Goal: Task Accomplishment & Management: Manage account settings

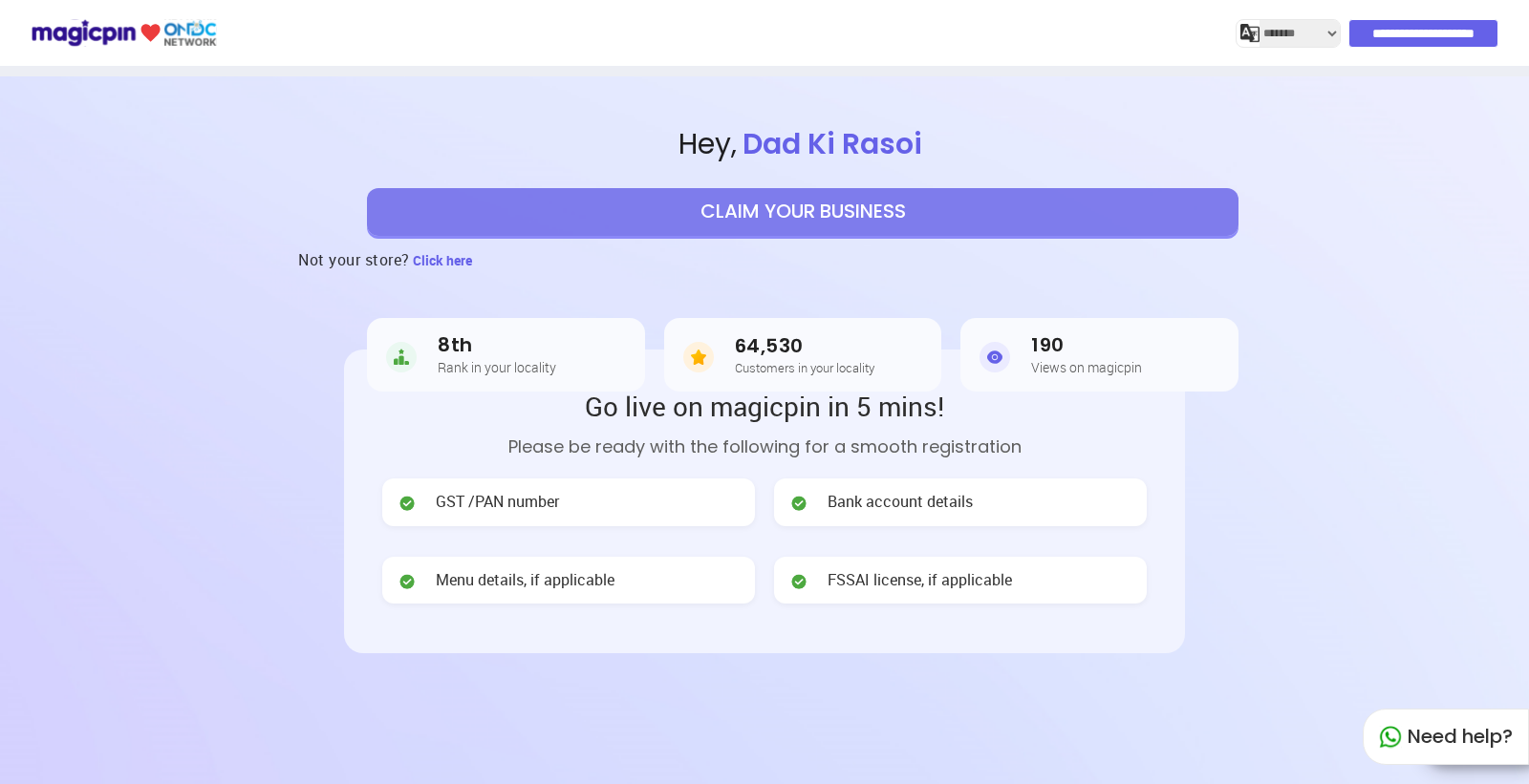
select select "*******"
click at [1379, 26] on input "**********" at bounding box center [1425, 33] width 148 height 26
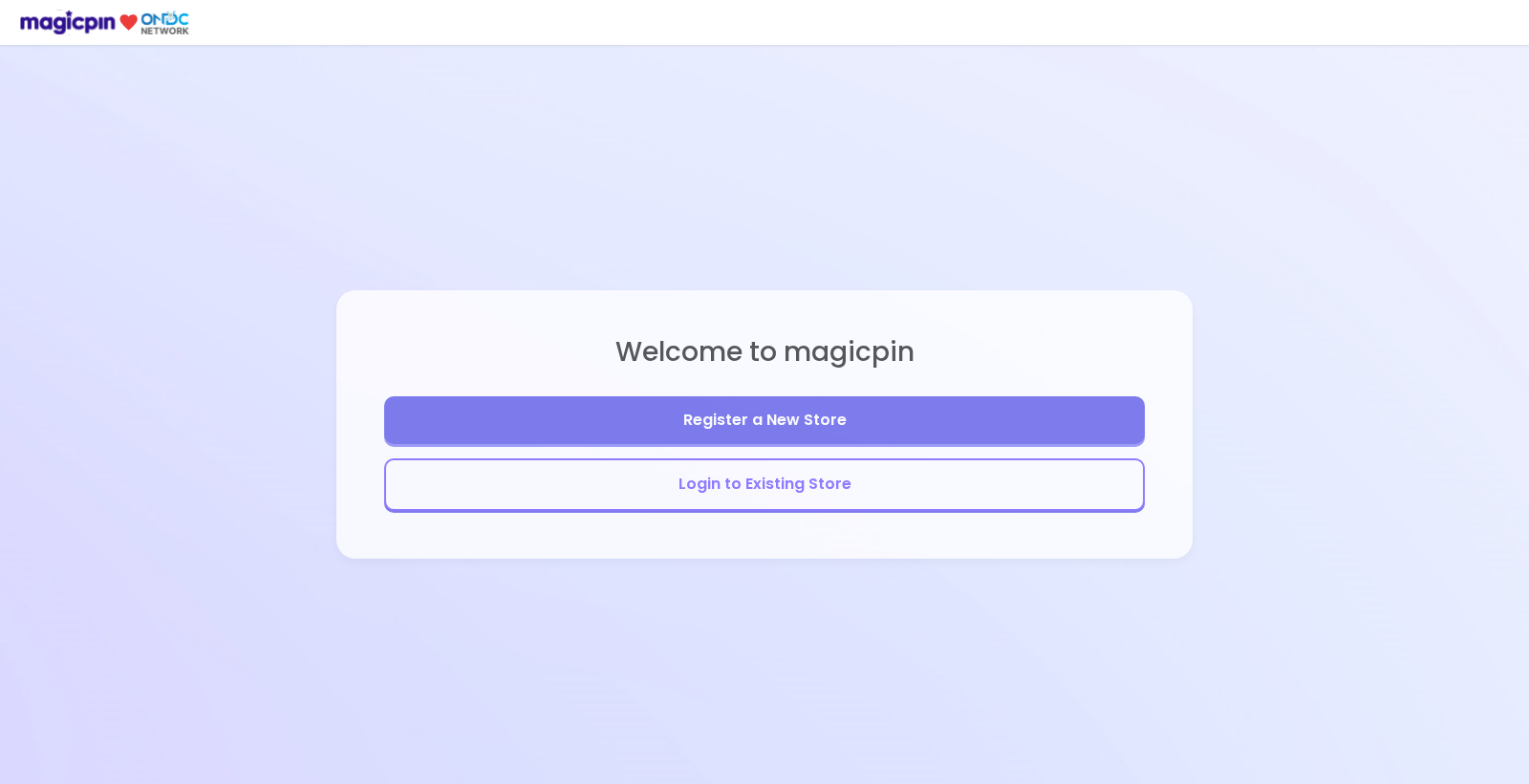
click at [804, 474] on button "Login to Existing Store" at bounding box center [765, 484] width 761 height 53
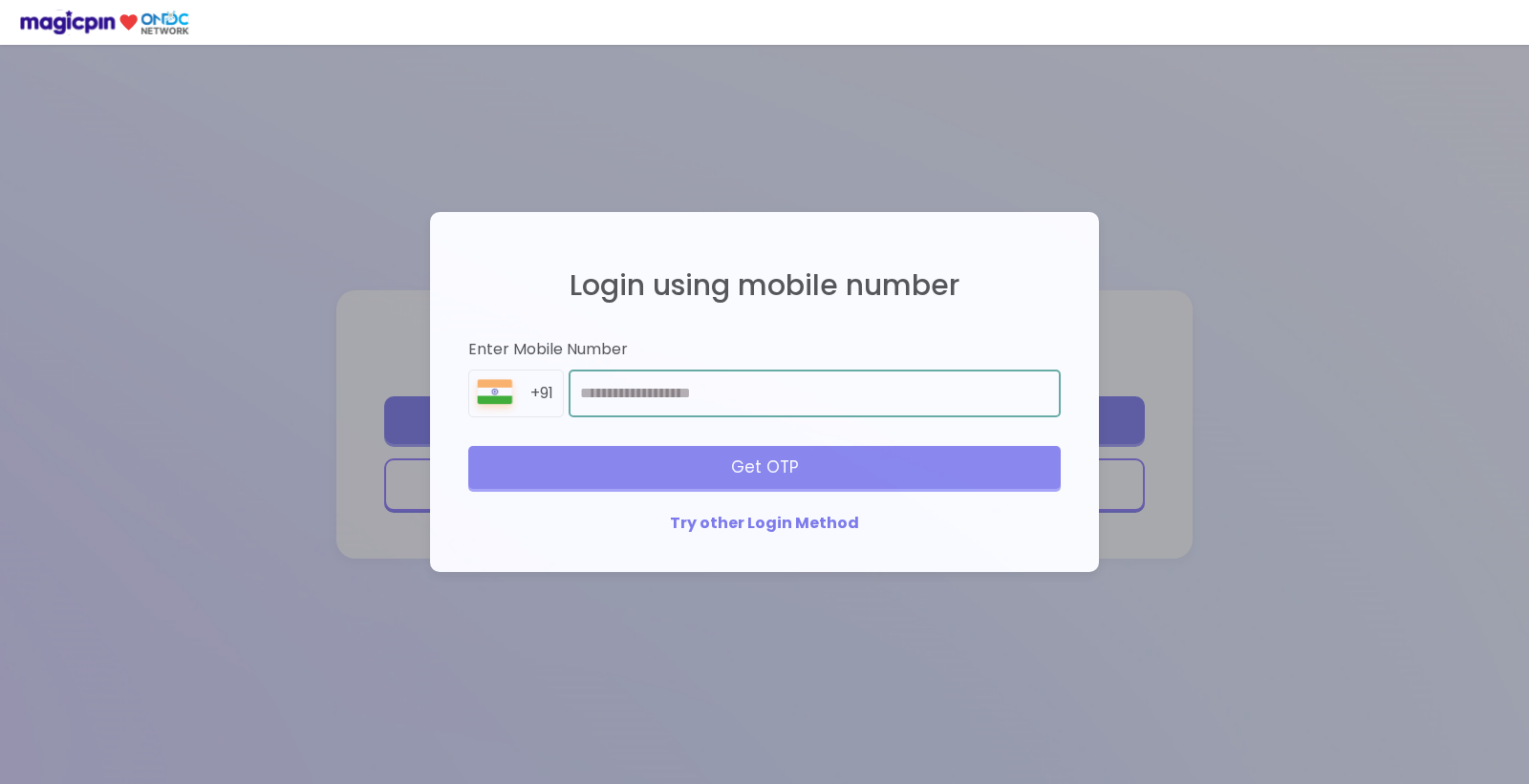
click at [682, 387] on input "number" at bounding box center [815, 393] width 492 height 48
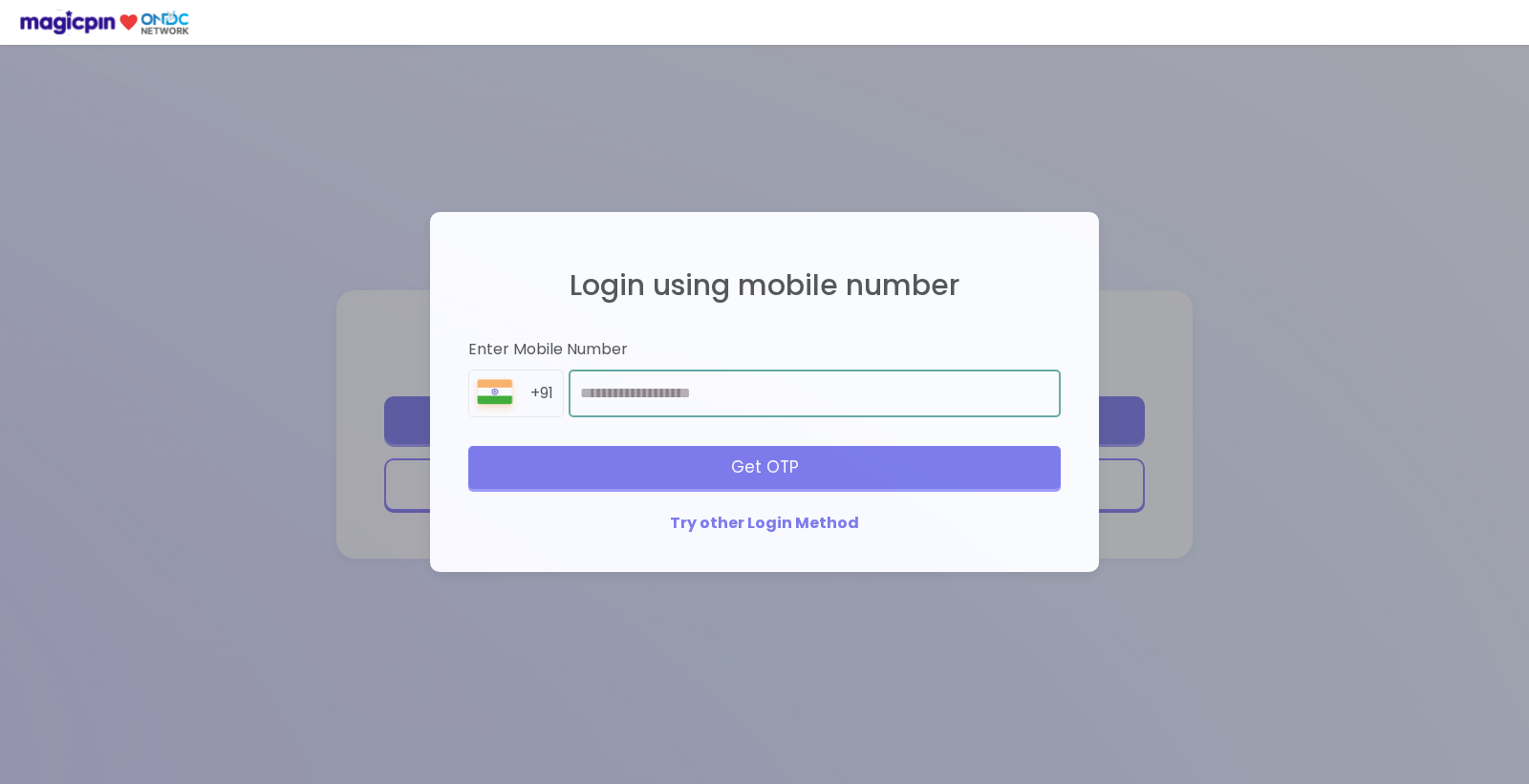
type input "**********"
click at [743, 471] on div "Get OTP" at bounding box center [764, 467] width 593 height 42
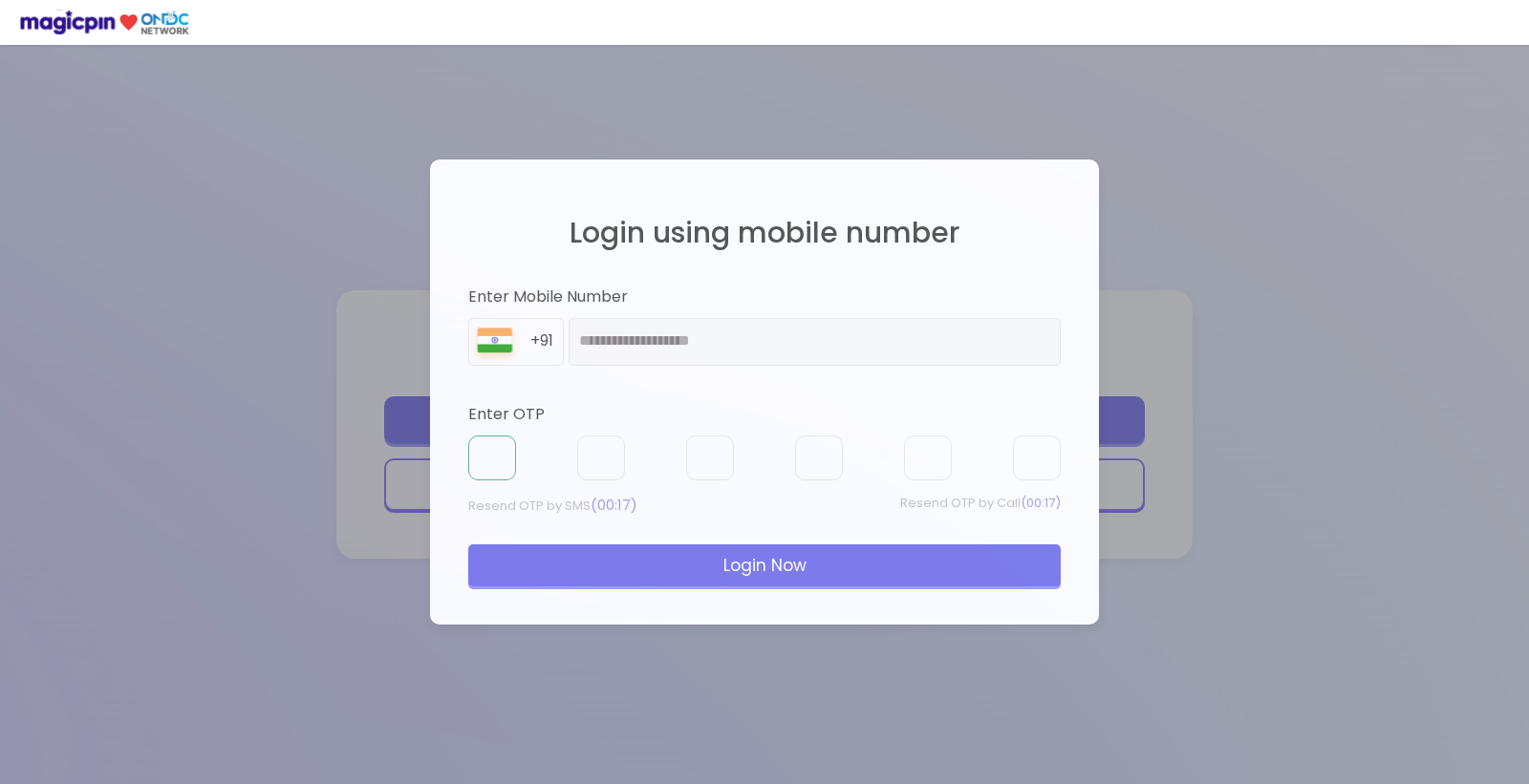
click at [489, 460] on input "text" at bounding box center [491, 458] width 48 height 46
type input "*"
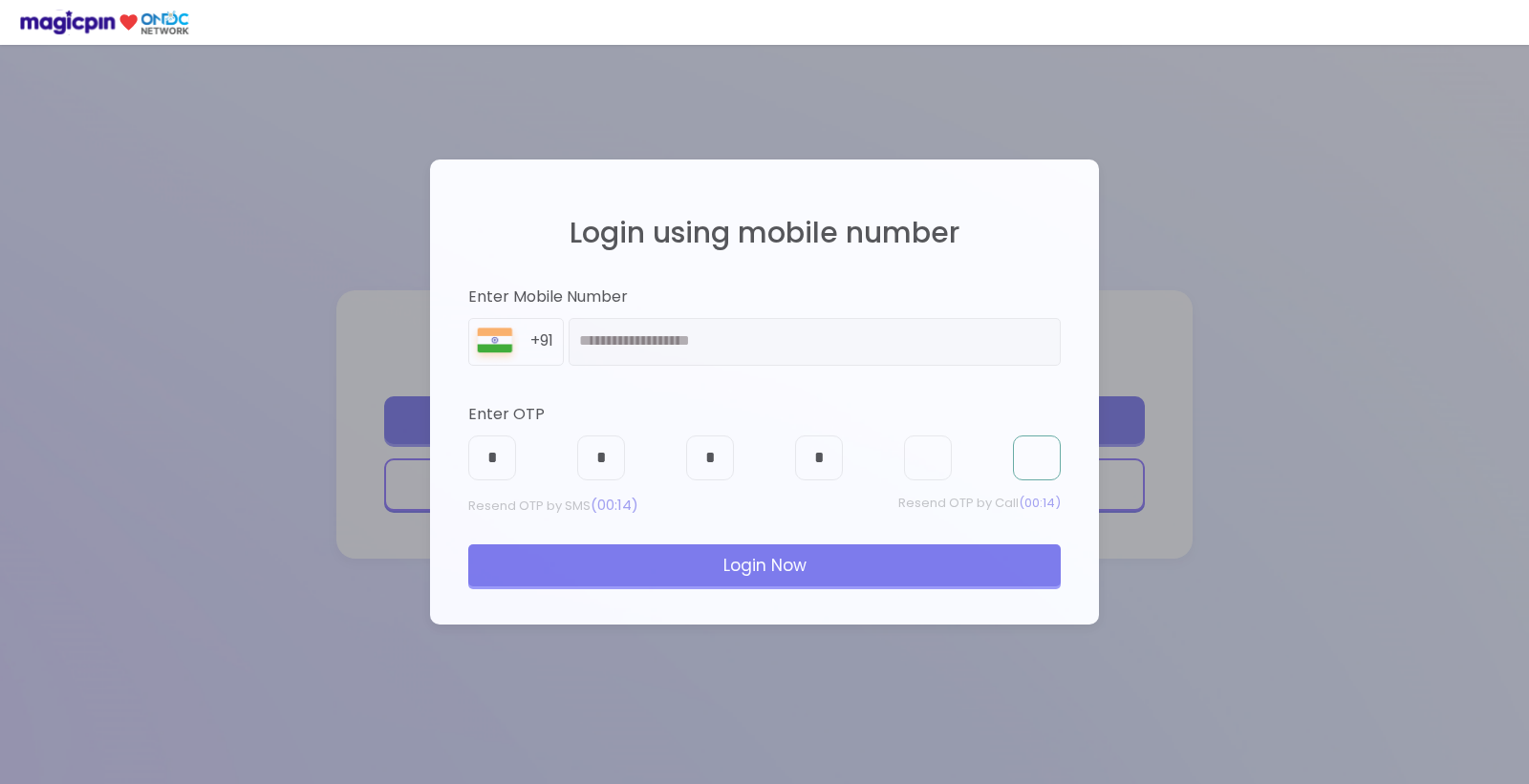
type input "*"
click at [698, 564] on div "Login Now" at bounding box center [764, 565] width 593 height 42
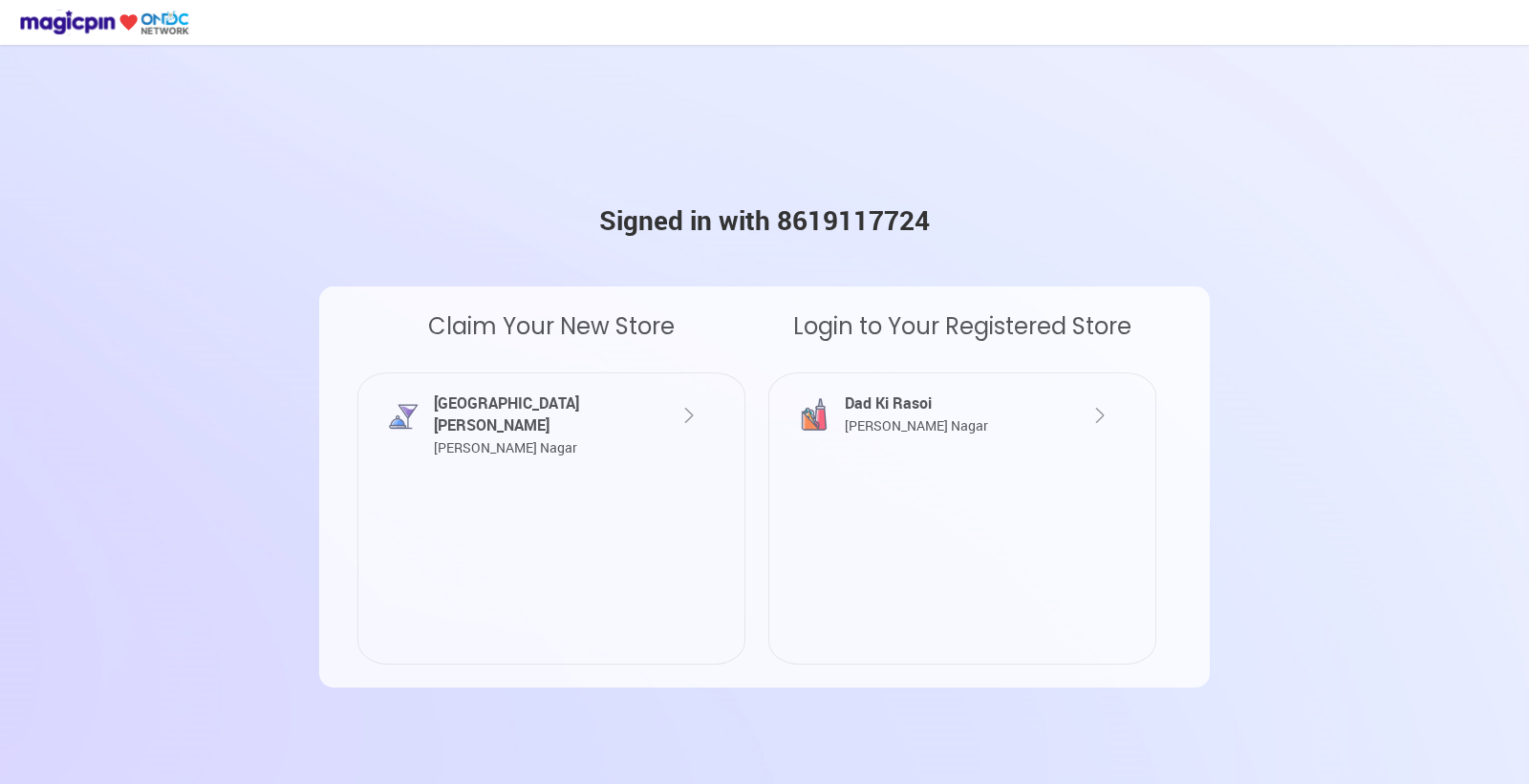
click at [965, 412] on div "Dad Ki Rasoi [PERSON_NAME] Nagar" at bounding box center [945, 414] width 211 height 44
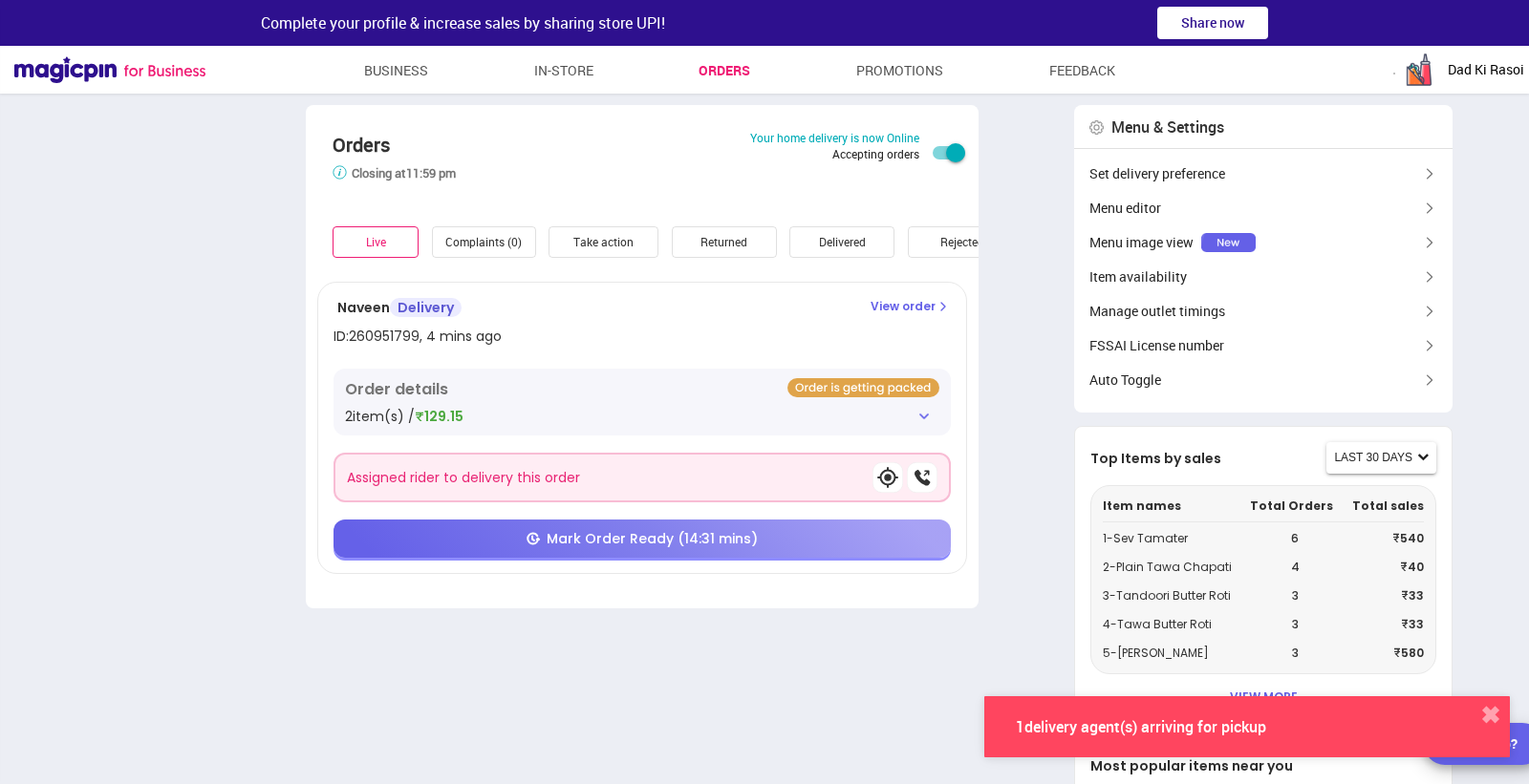
click at [393, 241] on div "Live" at bounding box center [376, 242] width 86 height 31
click at [919, 411] on img at bounding box center [925, 416] width 16 height 16
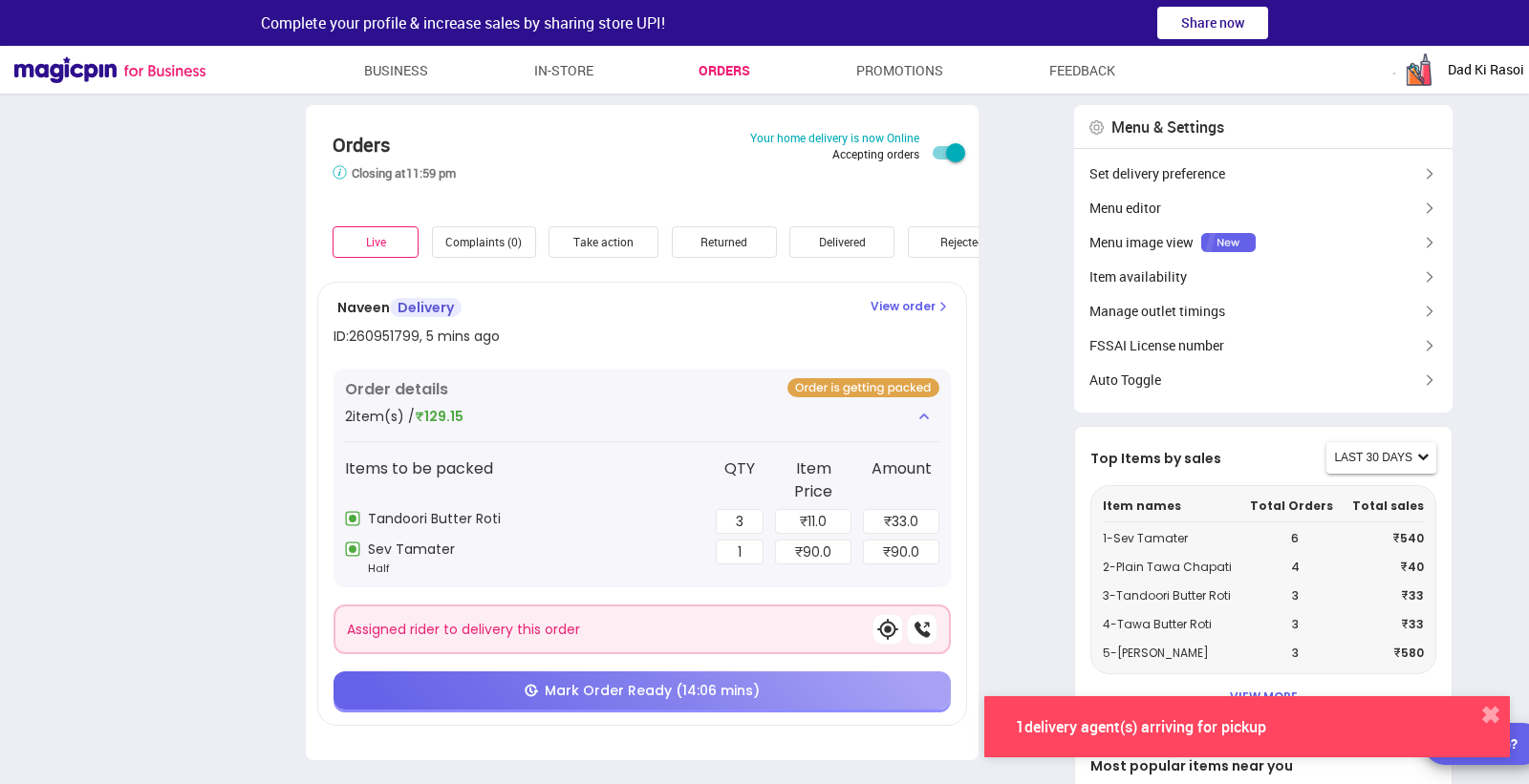
click at [918, 306] on p "View order" at bounding box center [911, 306] width 80 height 18
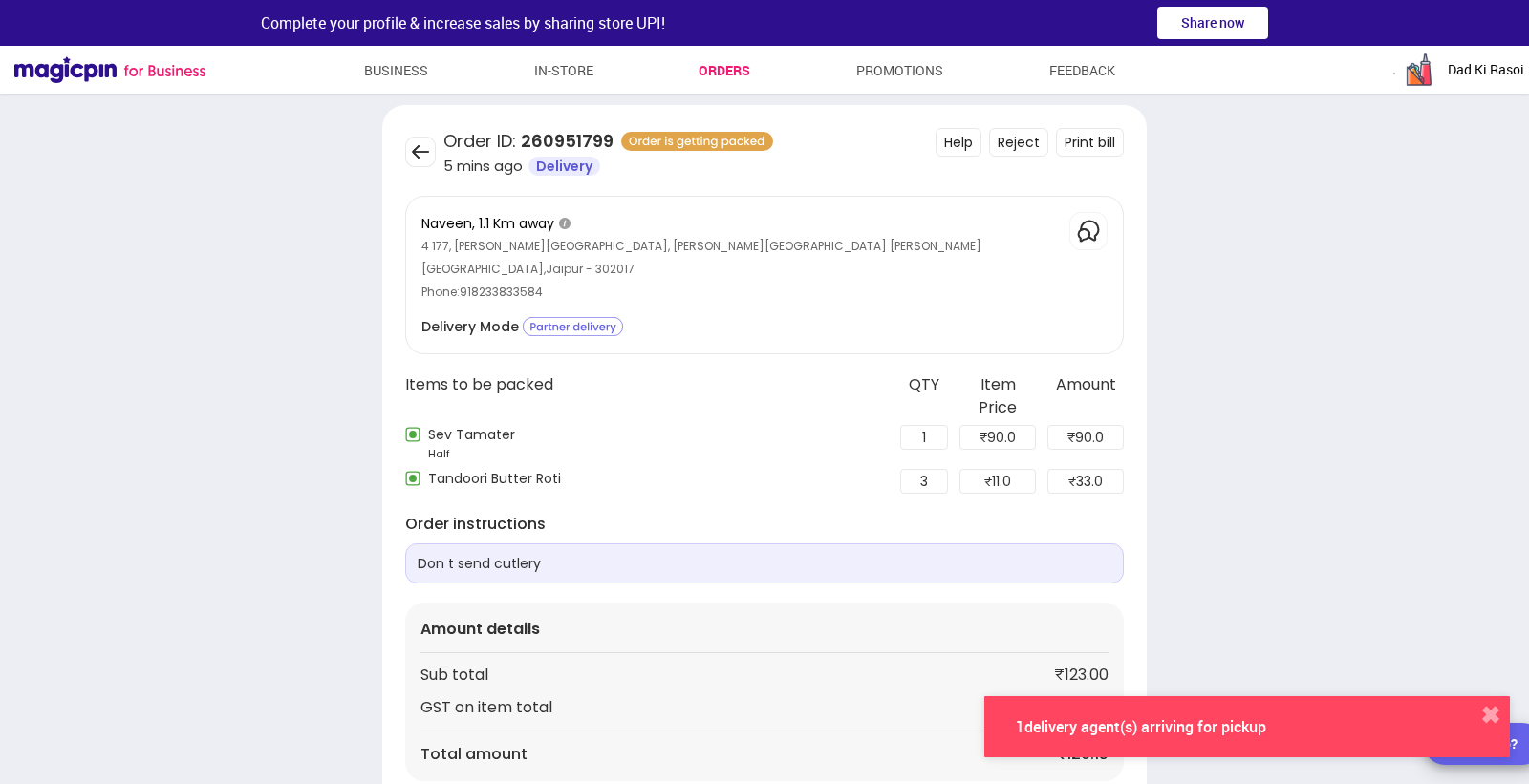
click at [1091, 148] on button "Print bill" at bounding box center [1090, 142] width 68 height 28
click at [1189, 724] on div "1 delivery agent(s) arriving for pickup" at bounding box center [1142, 728] width 346 height 19
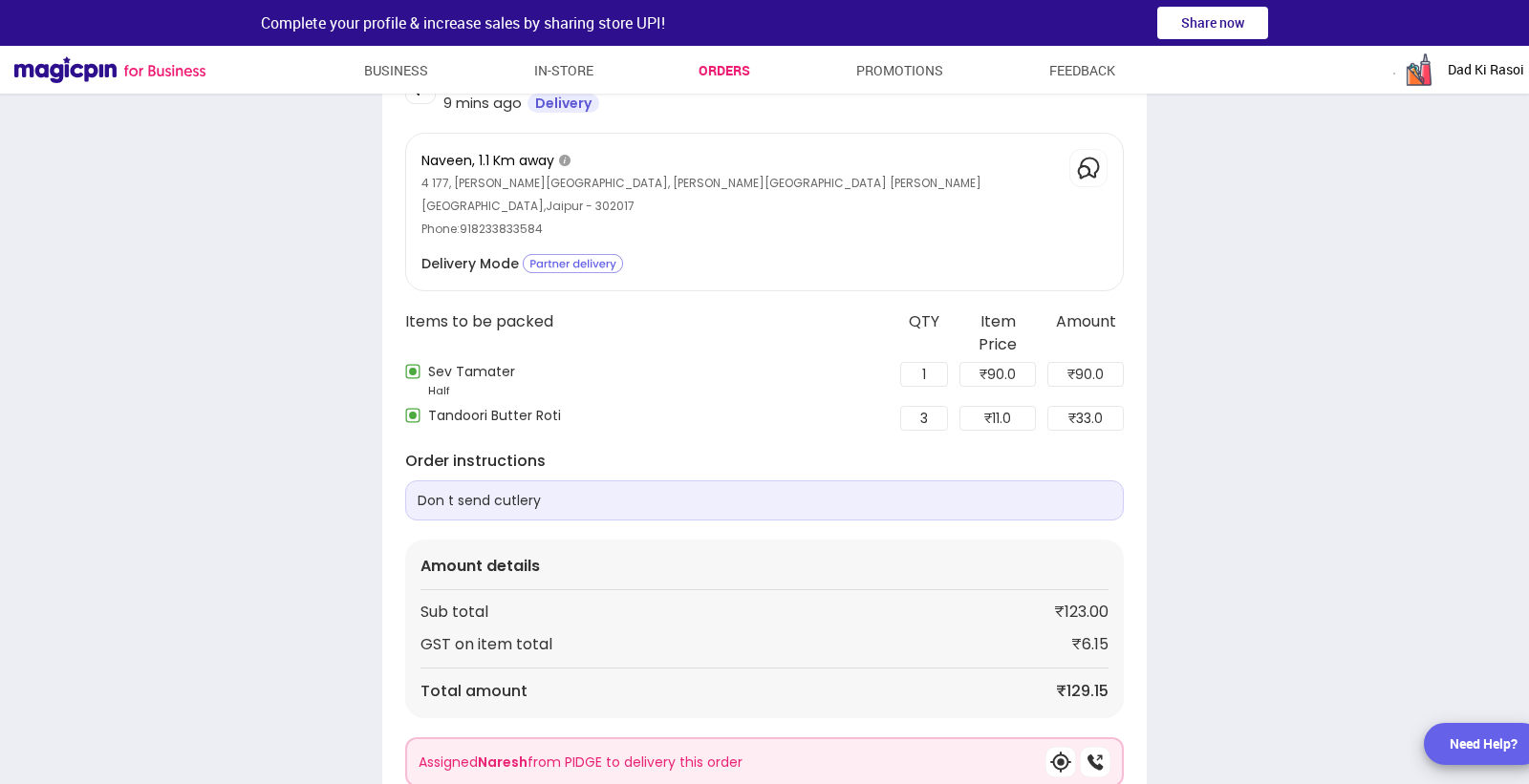
scroll to position [98, 0]
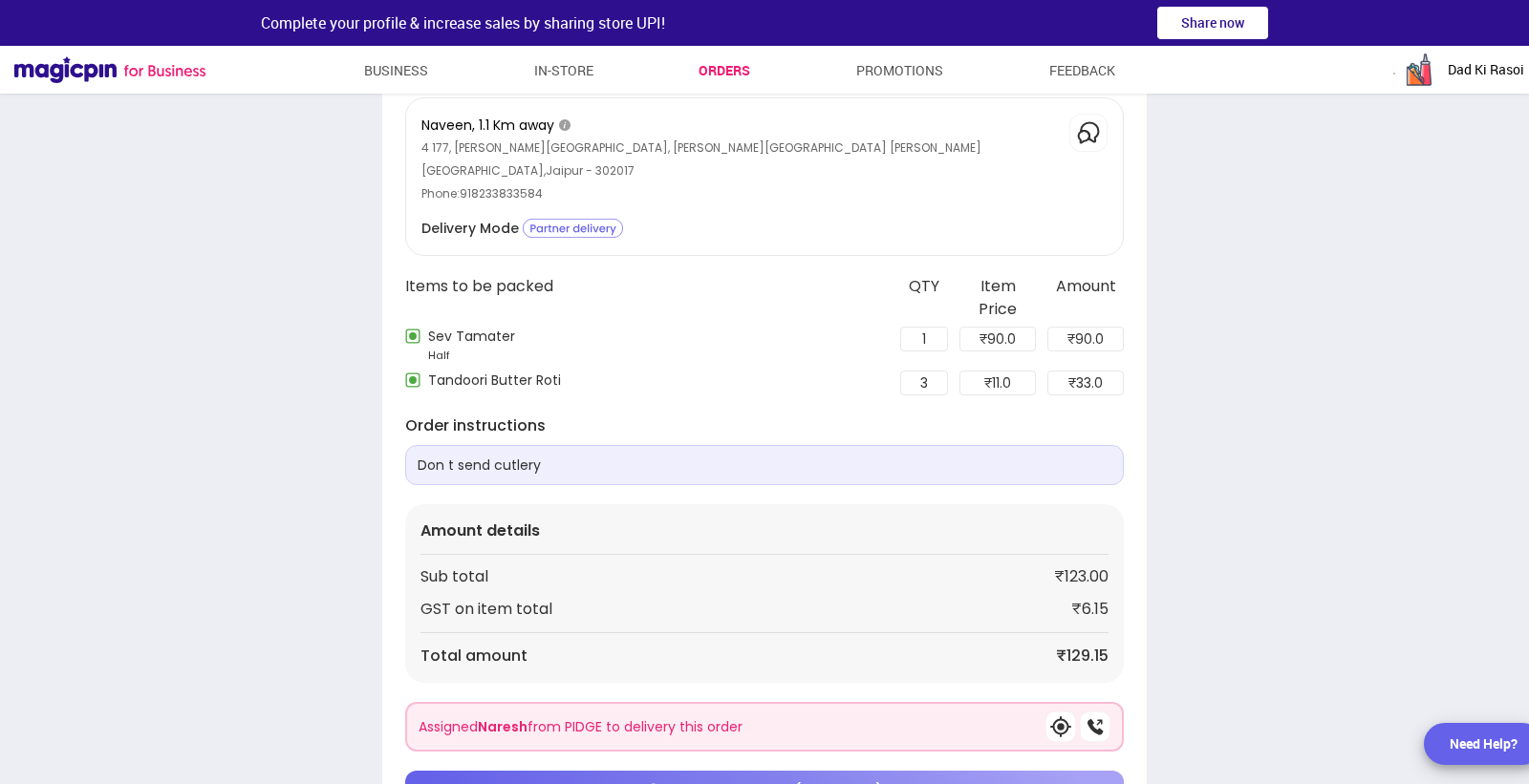
click at [762, 780] on span "Mark Order Ready (09:40 mins)" at bounding box center [775, 790] width 215 height 19
